Goal: Check status: Check status

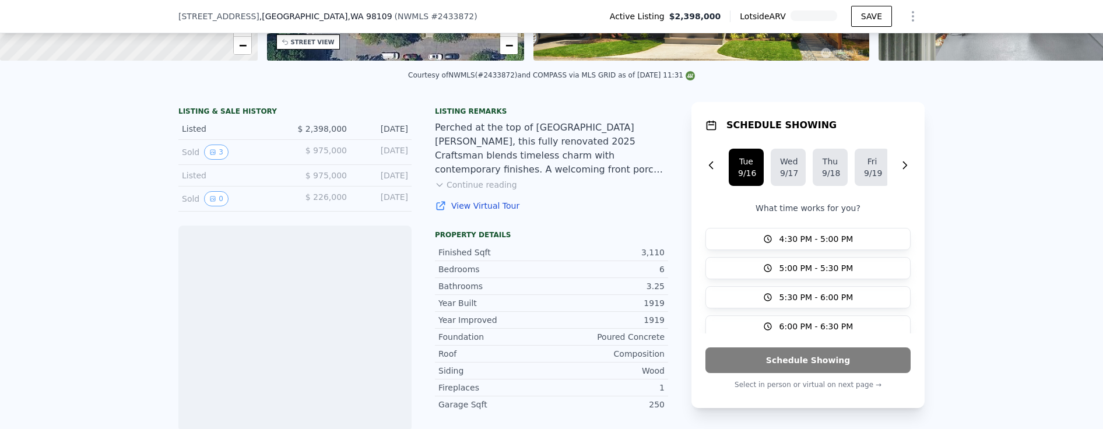
scroll to position [113, 0]
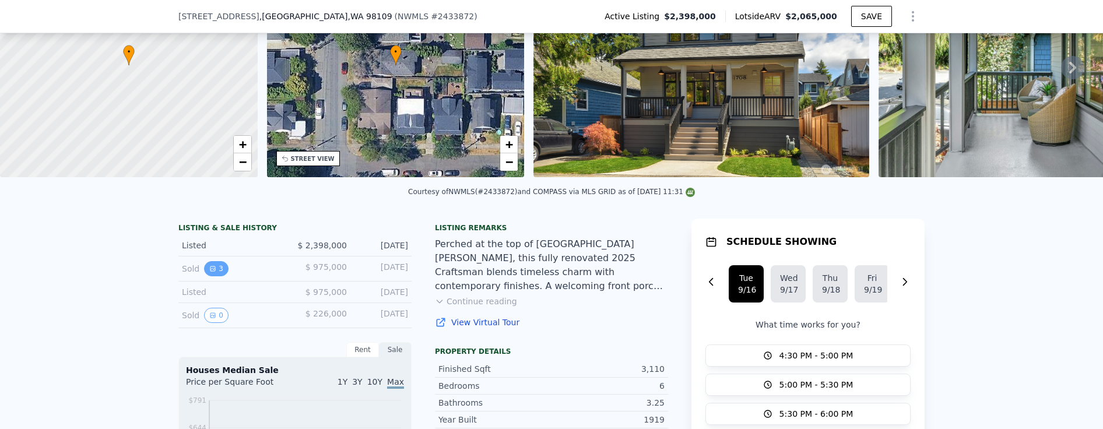
click at [209, 272] on icon "View historical data" at bounding box center [212, 268] width 7 height 7
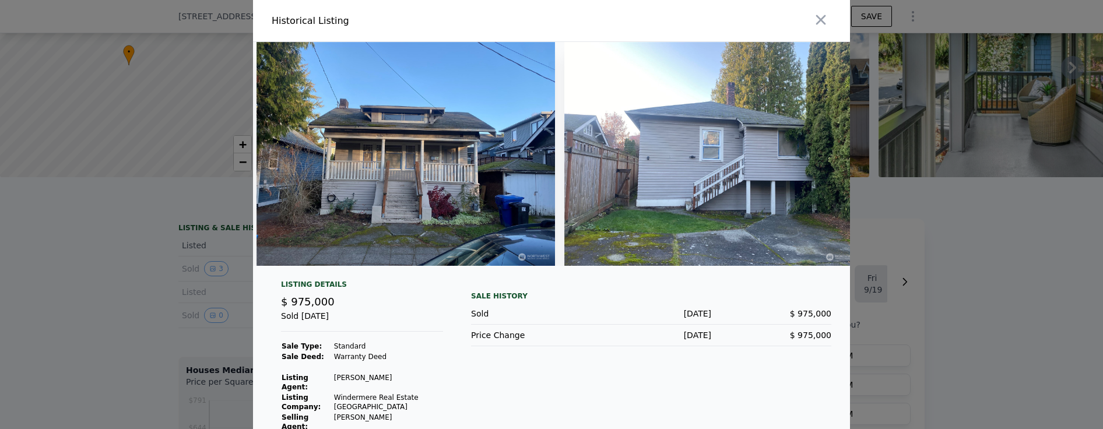
scroll to position [0, 0]
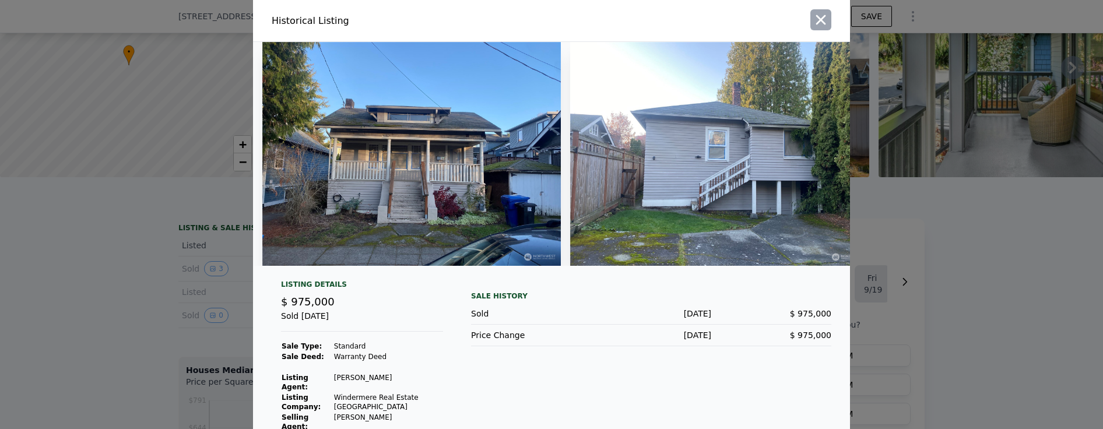
click at [818, 22] on icon "button" at bounding box center [821, 20] width 10 height 10
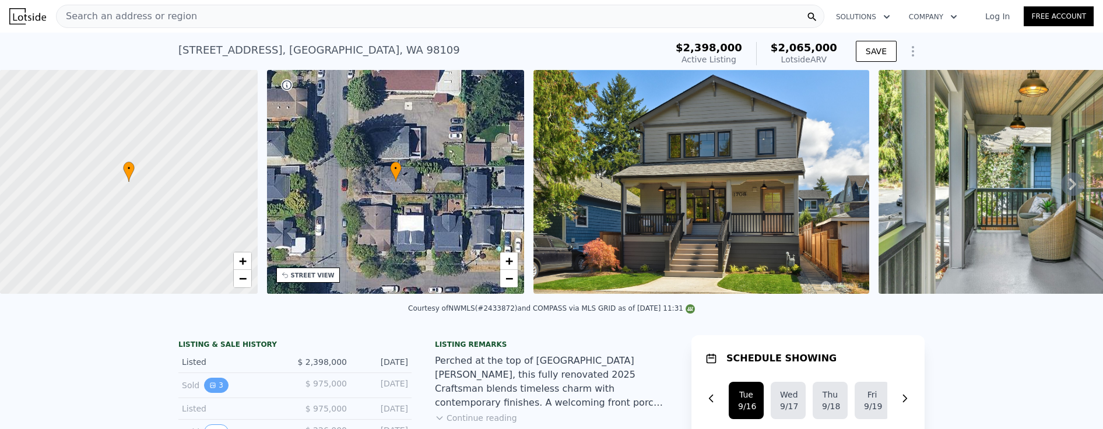
click at [207, 393] on button "3" at bounding box center [216, 385] width 24 height 15
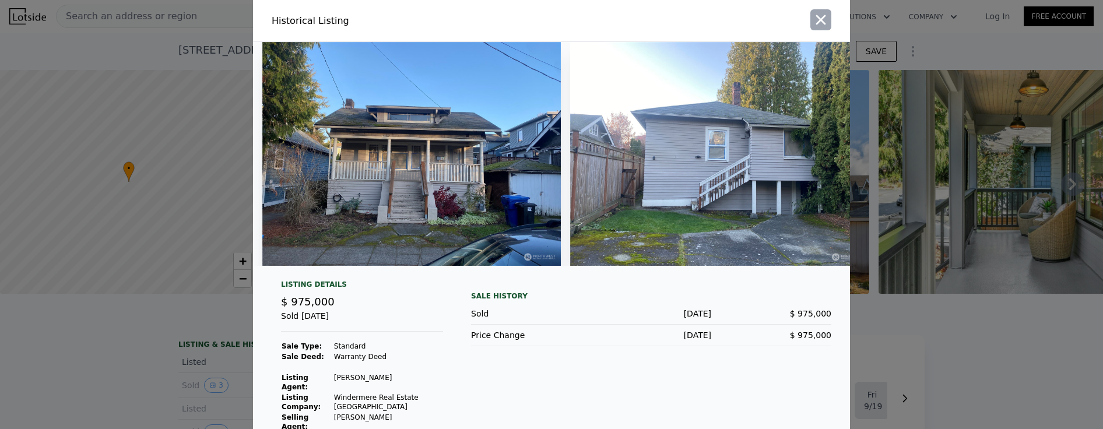
click at [813, 18] on icon "button" at bounding box center [821, 20] width 16 height 16
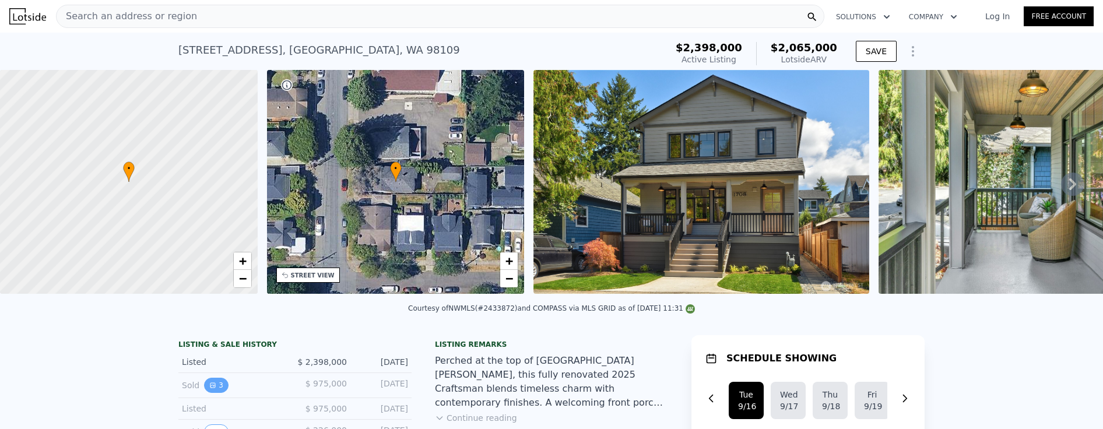
click at [212, 393] on button "3" at bounding box center [216, 385] width 24 height 15
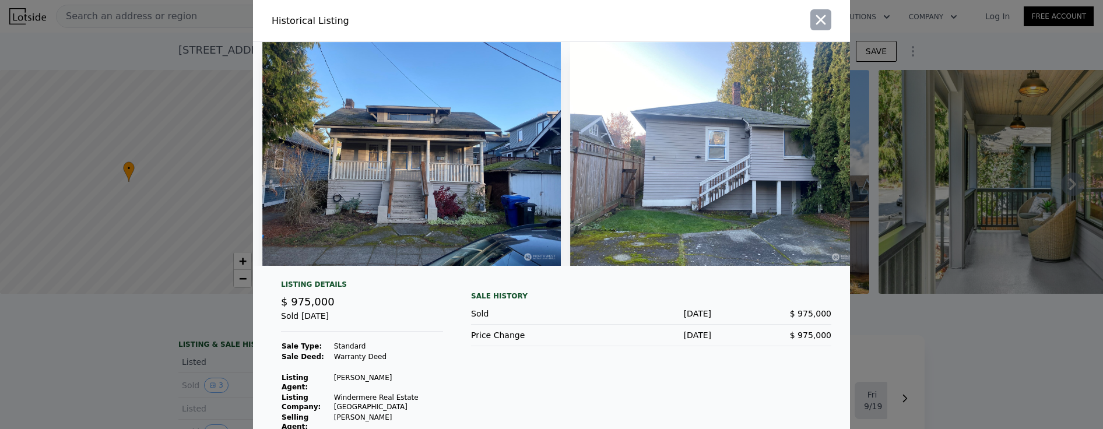
click at [820, 20] on icon "button" at bounding box center [821, 20] width 16 height 16
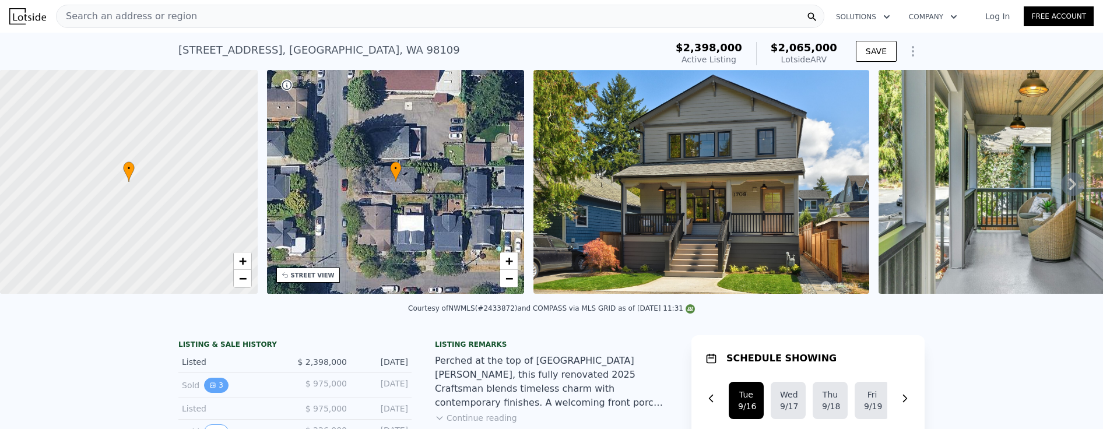
click at [204, 393] on button "3" at bounding box center [216, 385] width 24 height 15
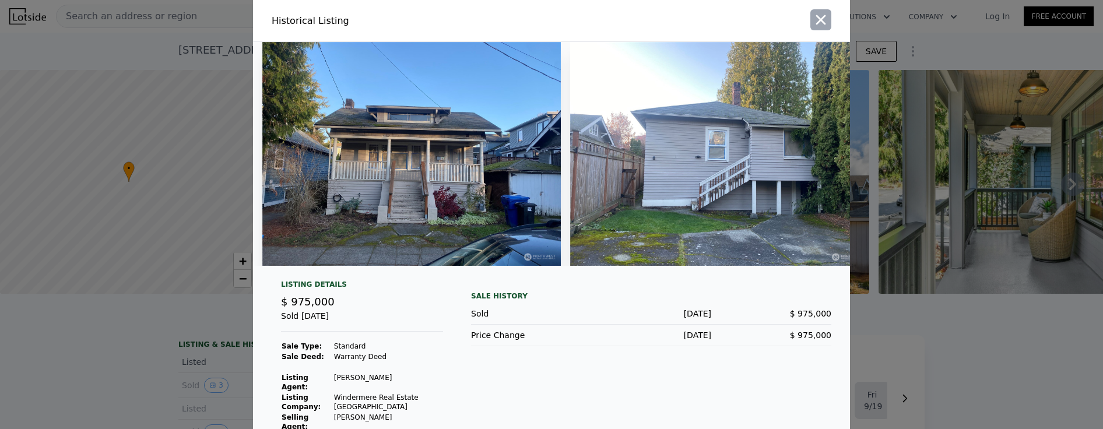
click at [819, 20] on icon "button" at bounding box center [821, 20] width 16 height 16
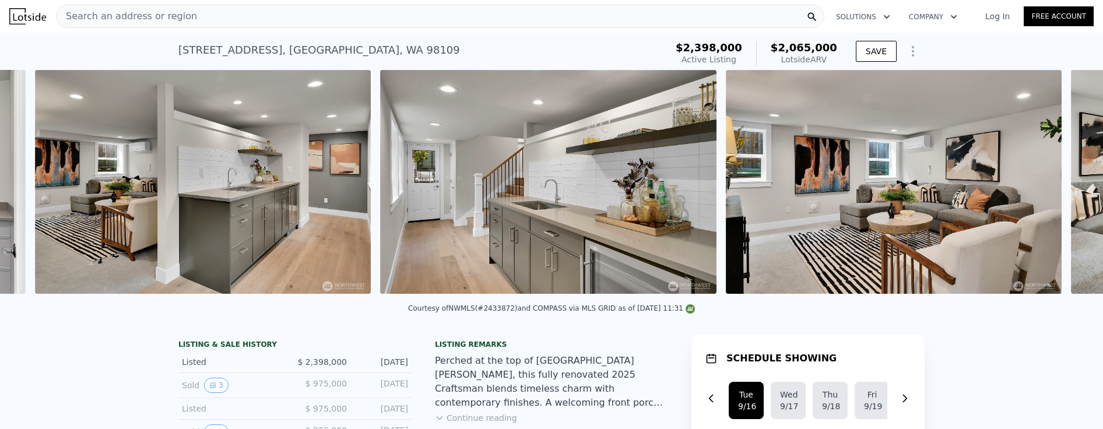
scroll to position [0, 7658]
